Goal: Browse casually: Explore the website without a specific task or goal

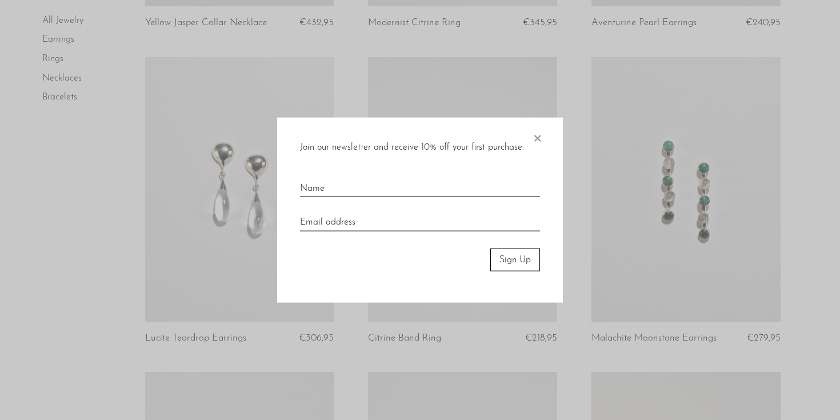
scroll to position [417, 0]
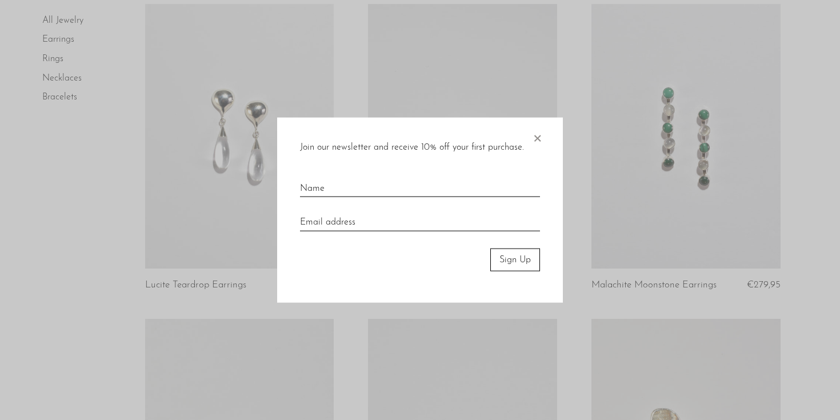
click at [538, 140] on span "×" at bounding box center [537, 135] width 11 height 37
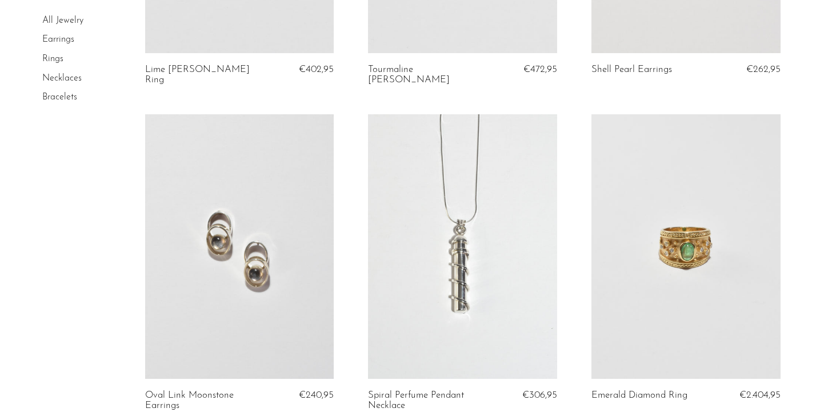
scroll to position [647, 0]
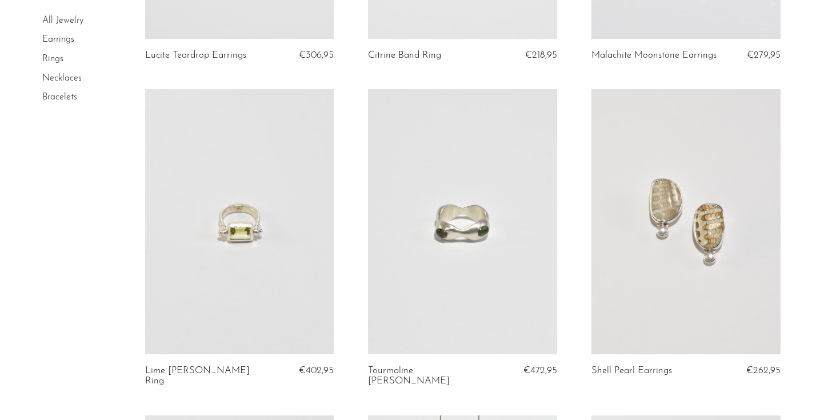
click at [249, 232] on link at bounding box center [239, 221] width 189 height 265
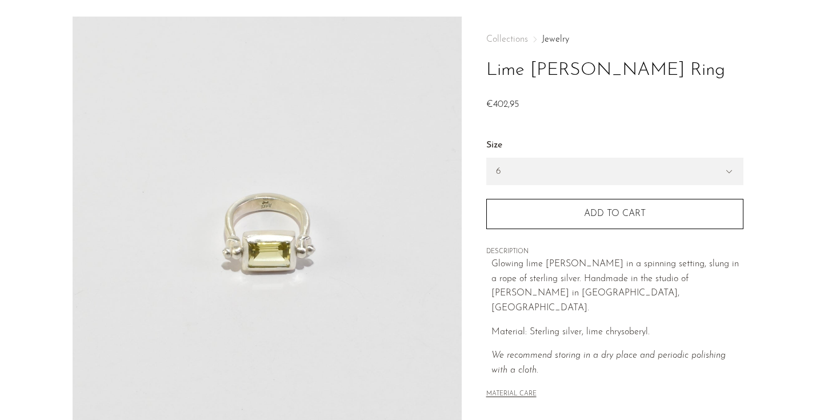
scroll to position [69, 0]
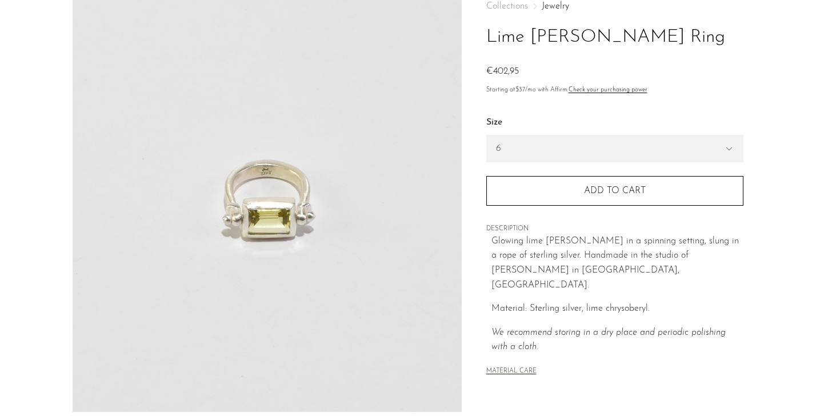
click at [290, 246] on img at bounding box center [267, 197] width 389 height 429
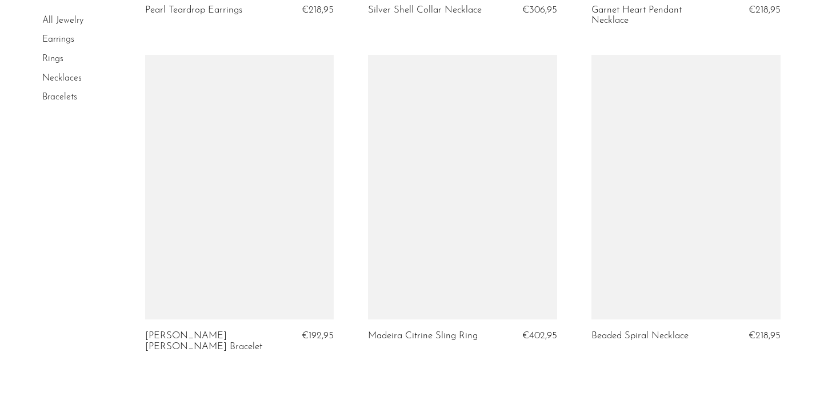
scroll to position [3790, 0]
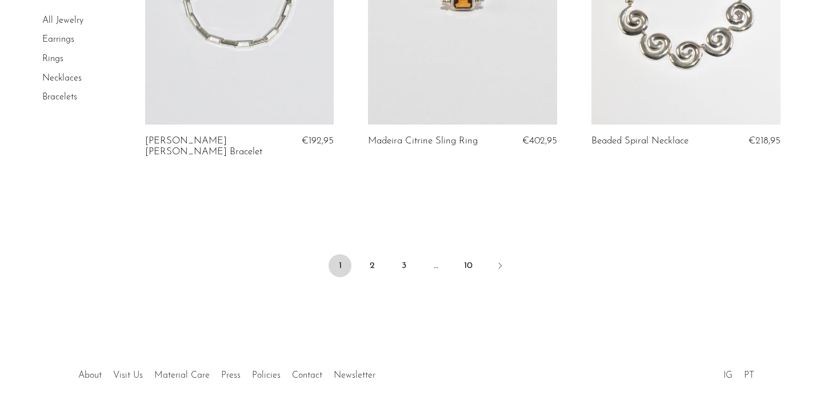
click at [383, 254] on li "2" at bounding box center [372, 266] width 23 height 25
click at [379, 254] on link "2" at bounding box center [372, 265] width 23 height 23
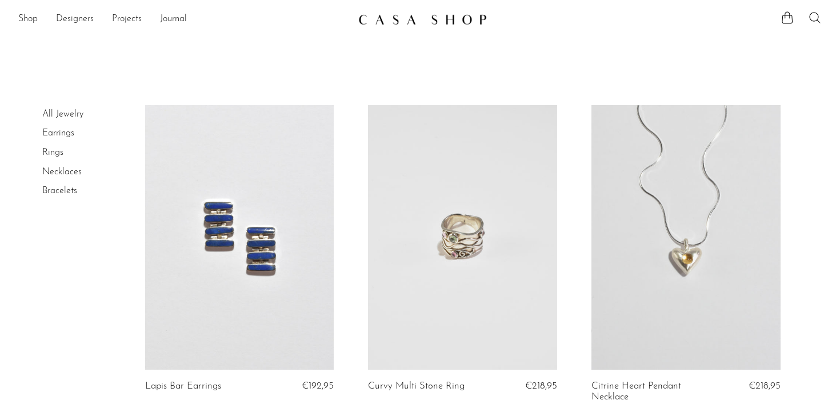
click at [238, 235] on link at bounding box center [239, 237] width 189 height 265
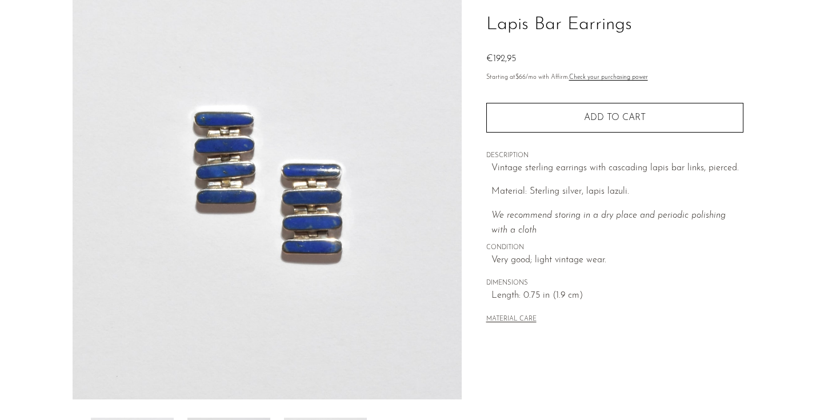
scroll to position [89, 0]
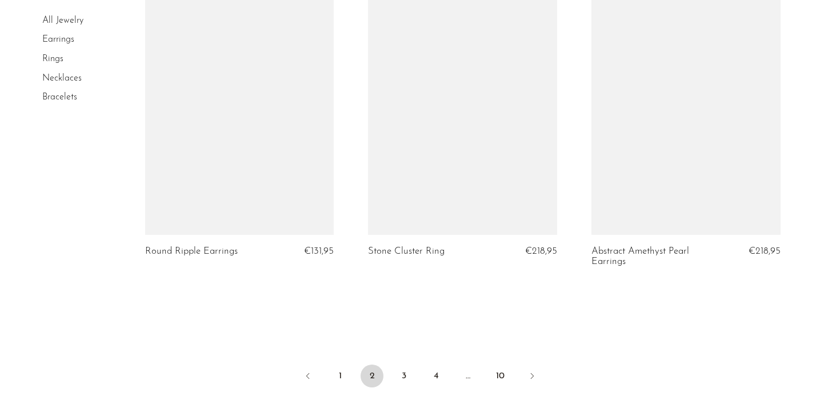
scroll to position [3739, 0]
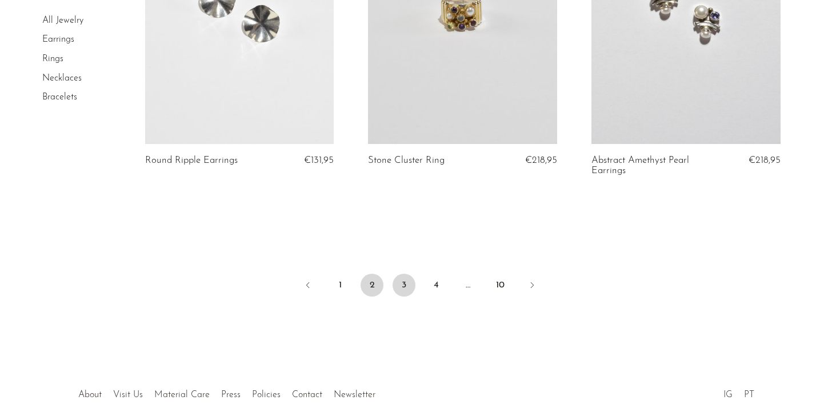
click at [413, 288] on link "3" at bounding box center [404, 285] width 23 height 23
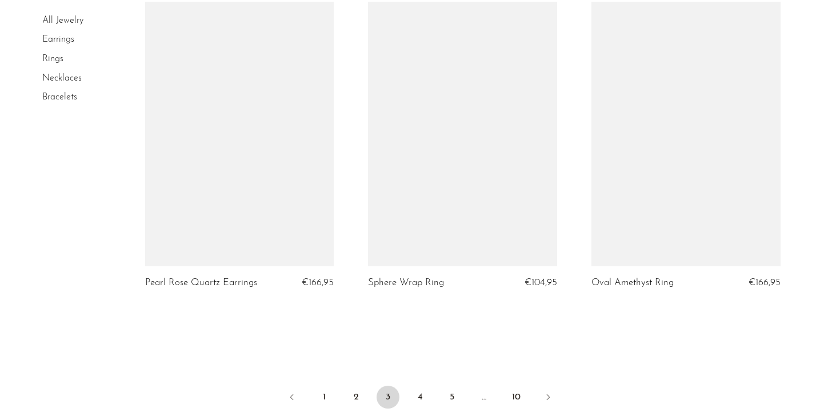
scroll to position [3637, 0]
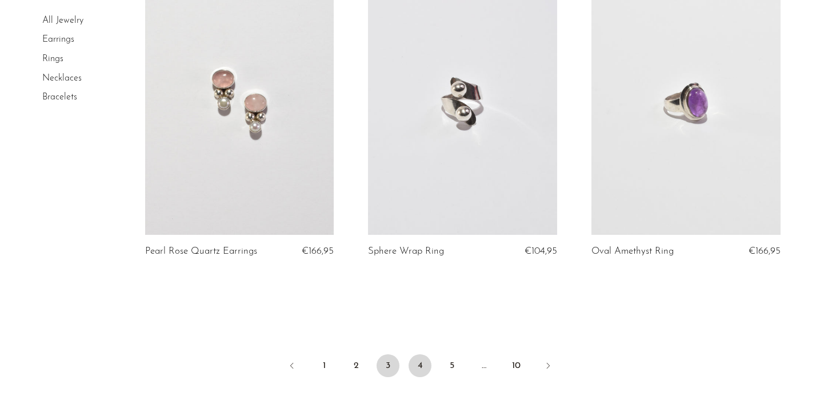
click at [424, 364] on link "4" at bounding box center [420, 365] width 23 height 23
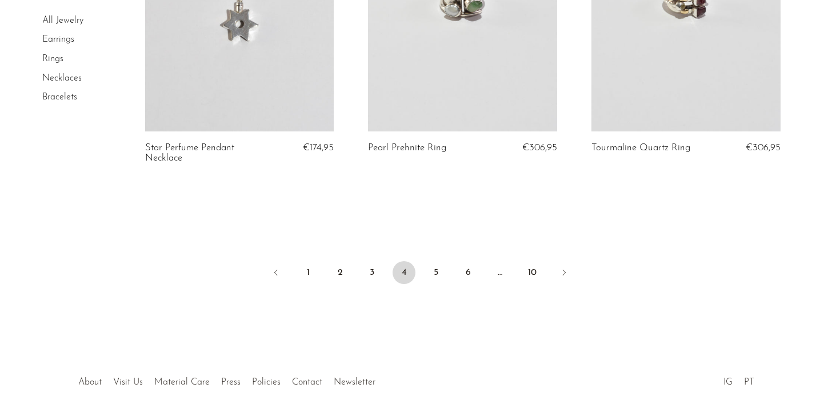
scroll to position [3768, 0]
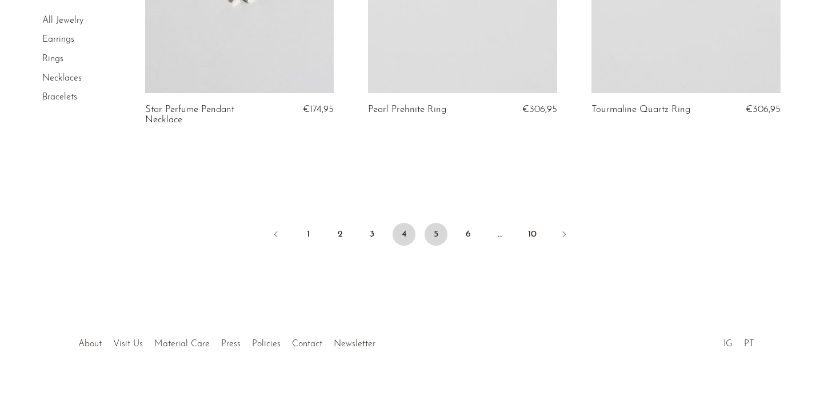
click at [431, 241] on link "5" at bounding box center [436, 234] width 23 height 23
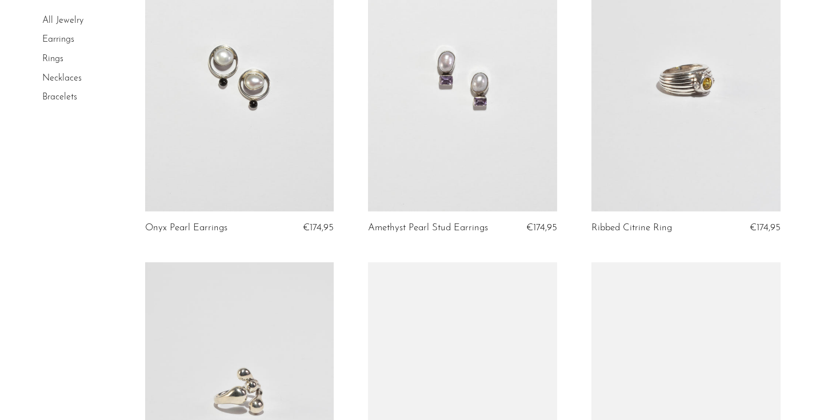
scroll to position [2468, 0]
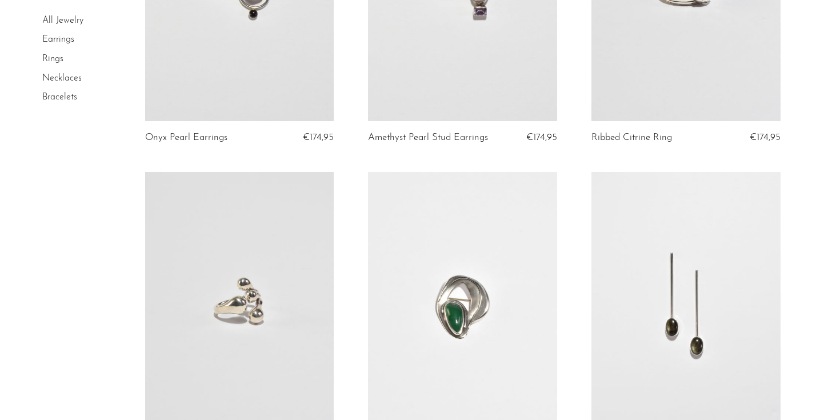
click at [60, 45] on li "Earrings" at bounding box center [85, 40] width 86 height 19
click at [60, 44] on link "Earrings" at bounding box center [58, 39] width 32 height 9
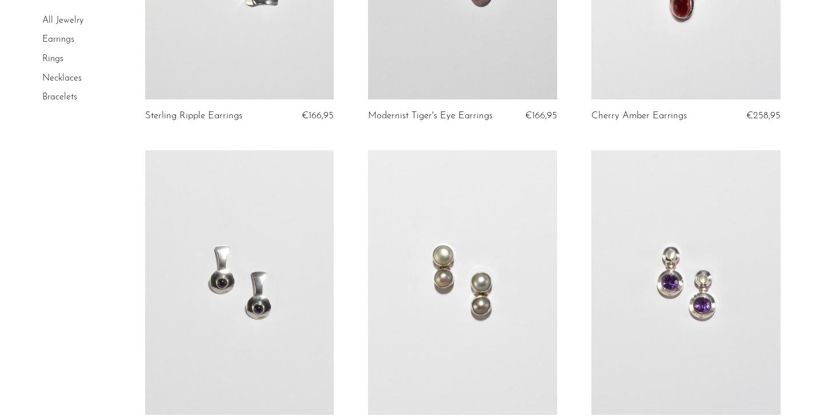
scroll to position [3629, 0]
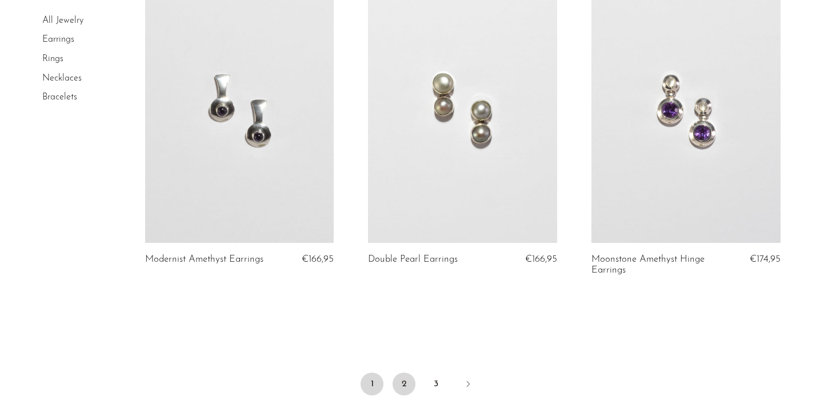
click at [399, 383] on link "2" at bounding box center [404, 384] width 23 height 23
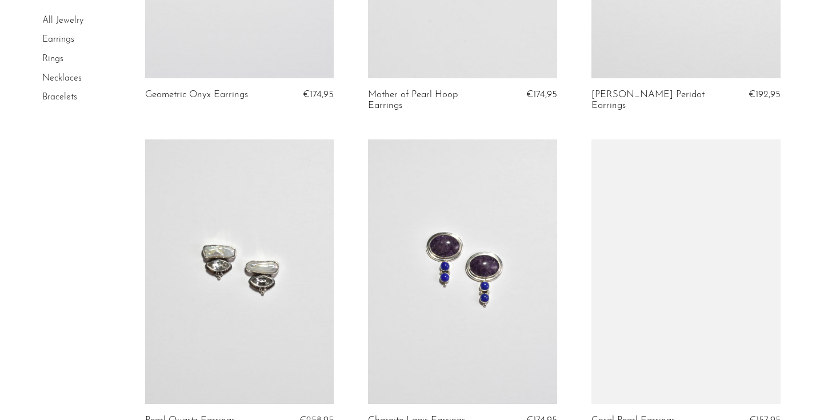
scroll to position [2559, 0]
